Goal: Information Seeking & Learning: Learn about a topic

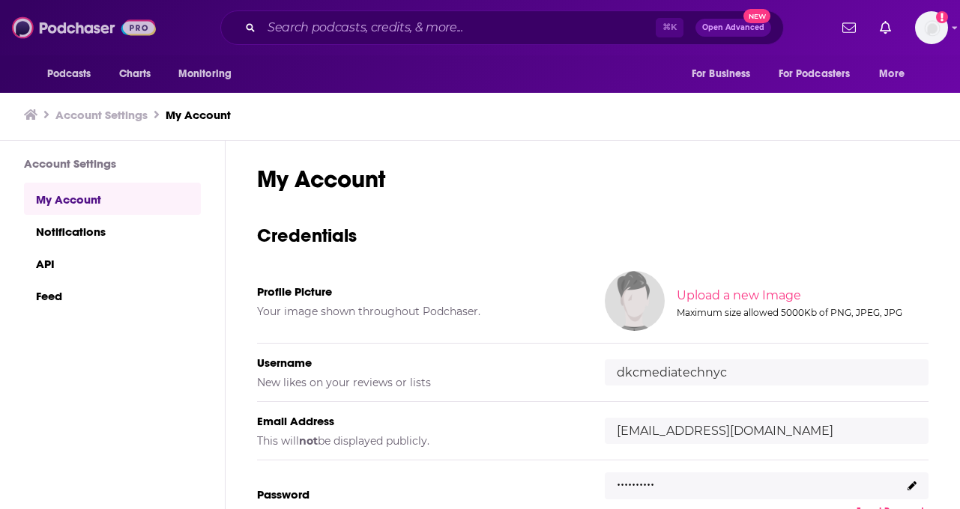
click at [57, 29] on img at bounding box center [84, 27] width 144 height 28
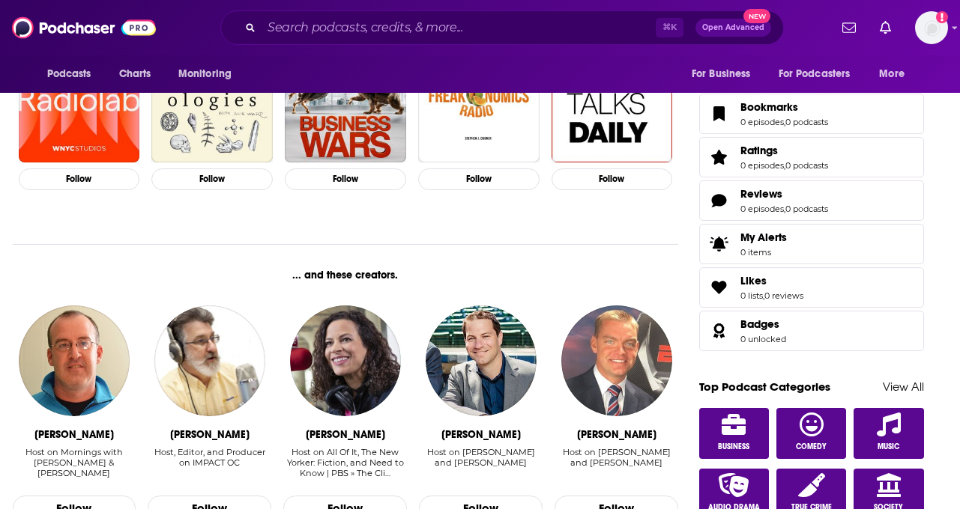
scroll to position [240, 0]
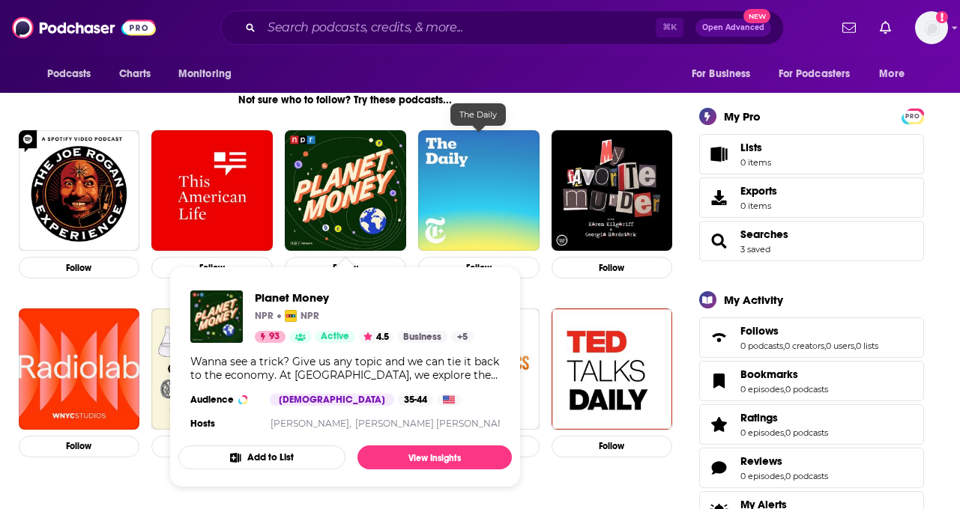
click at [465, 190] on img "The Daily" at bounding box center [478, 190] width 121 height 121
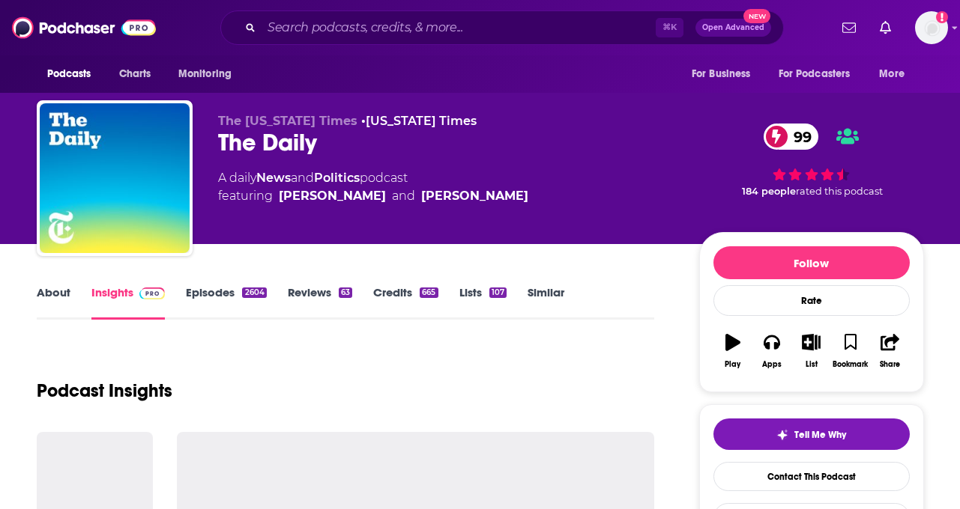
click at [122, 296] on link "Insights" at bounding box center [128, 302] width 74 height 34
